Goal: Transaction & Acquisition: Purchase product/service

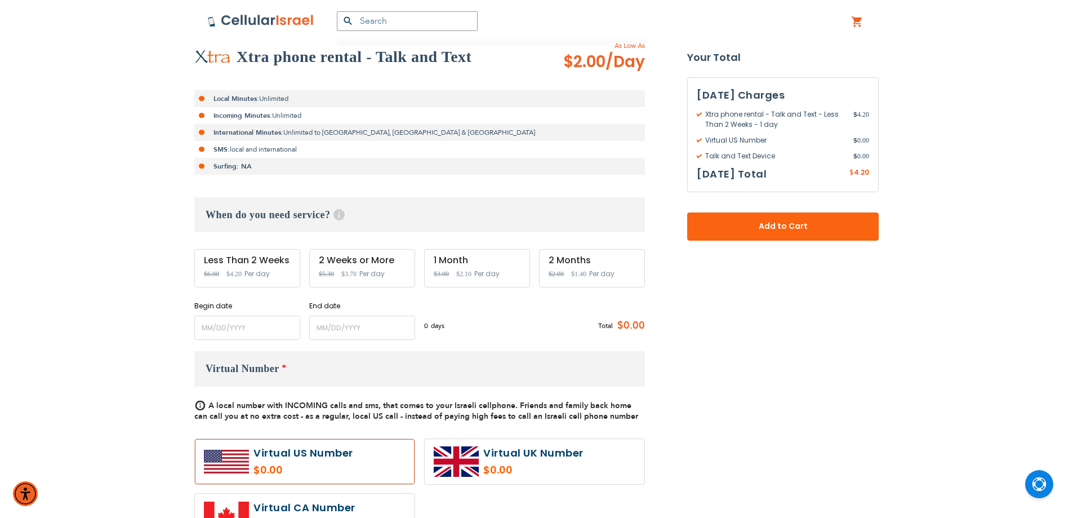
scroll to position [225, 0]
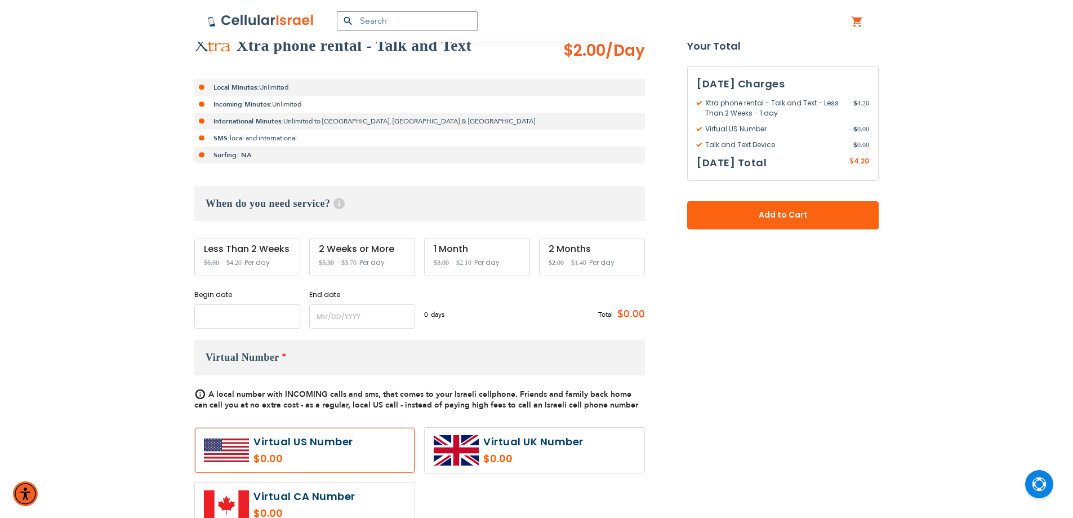
click at [278, 325] on input "name" at bounding box center [247, 316] width 106 height 24
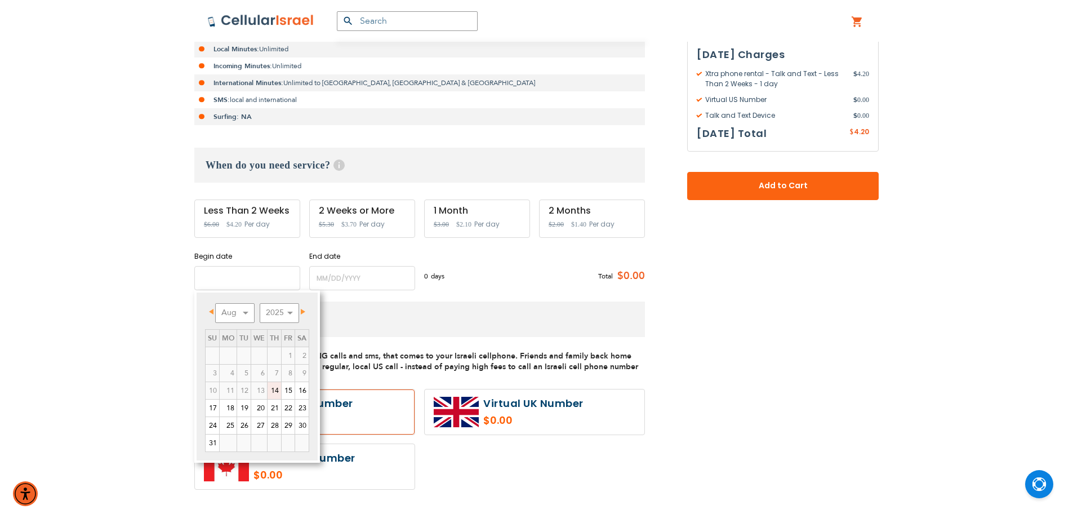
scroll to position [282, 0]
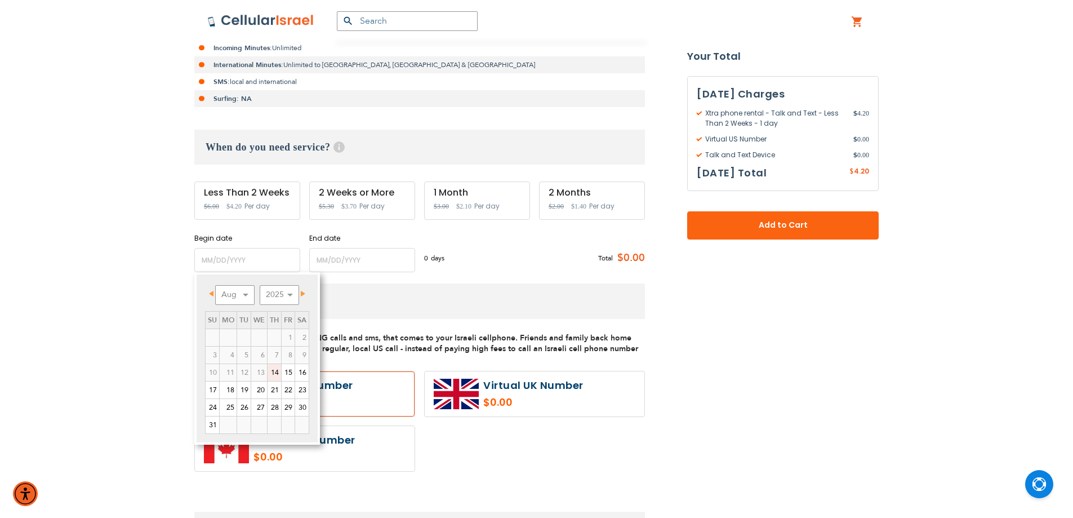
click at [274, 378] on link "14" at bounding box center [275, 372] width 14 height 17
type input "[DATE]"
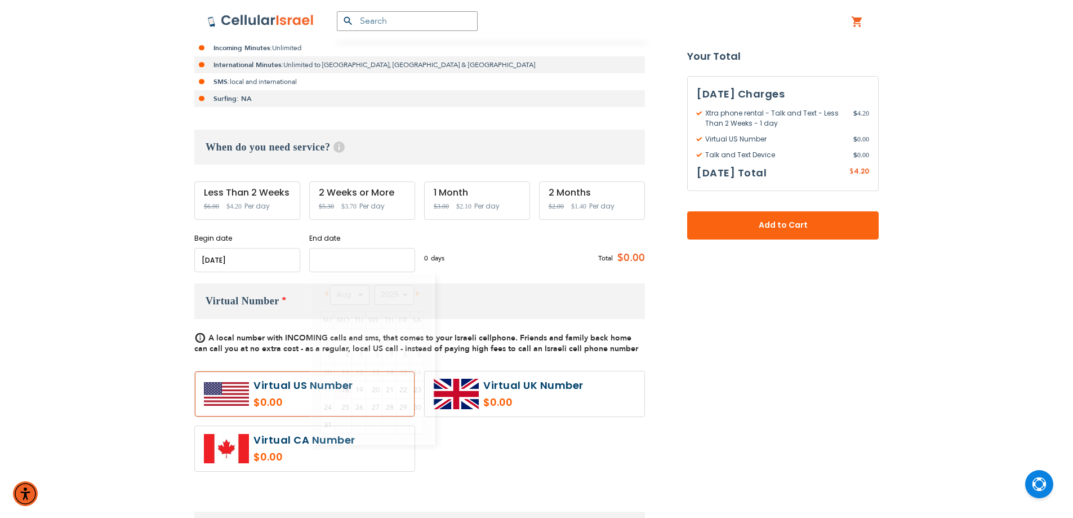
click at [341, 269] on input "name" at bounding box center [362, 260] width 106 height 24
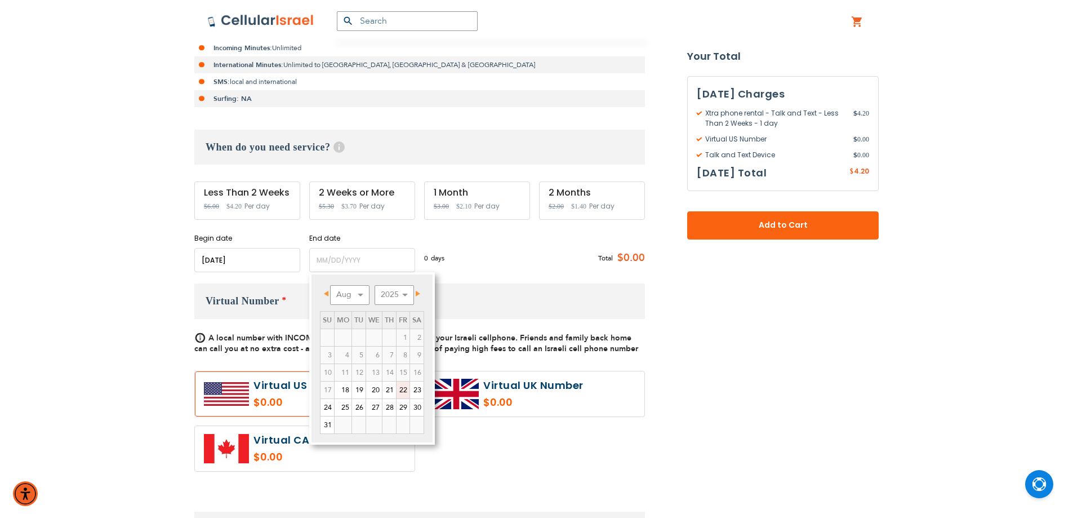
click at [400, 391] on link "22" at bounding box center [403, 389] width 13 height 17
type input "[DATE]"
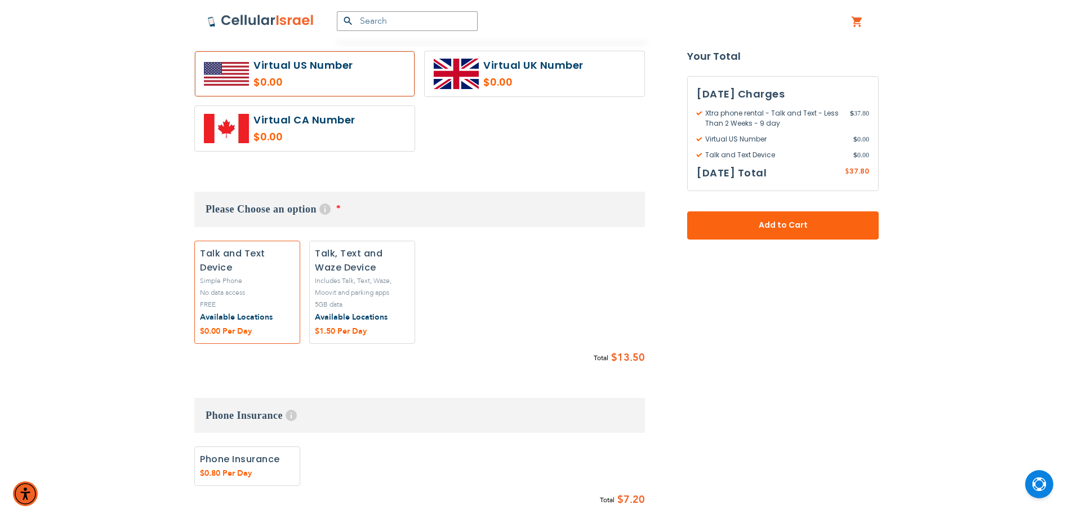
scroll to position [620, 0]
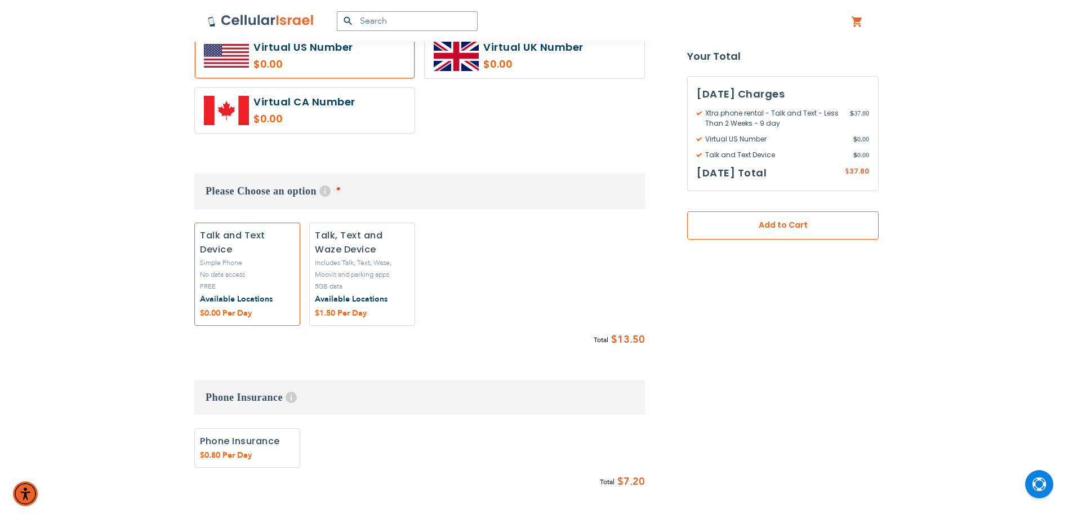
click at [781, 217] on button "Add to Cart" at bounding box center [783, 225] width 192 height 28
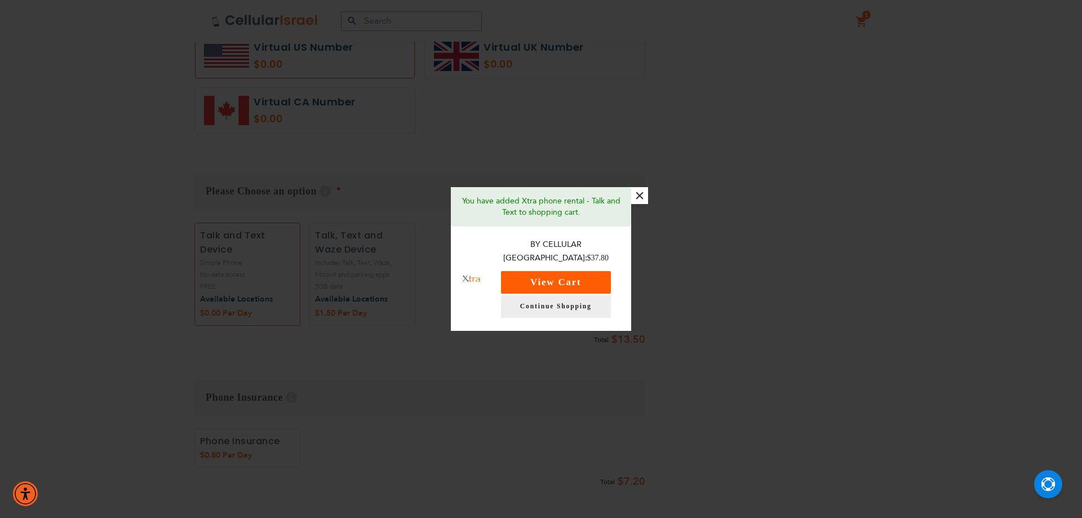
click at [557, 271] on button "View Cart" at bounding box center [556, 282] width 110 height 23
